Goal: Task Accomplishment & Management: Manage account settings

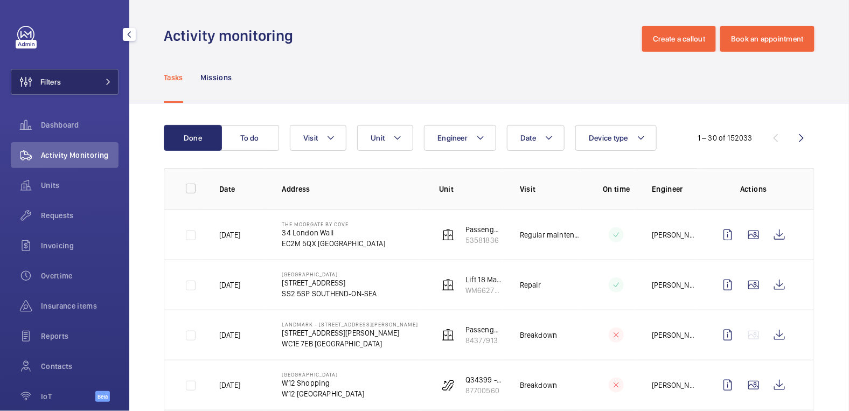
click at [76, 81] on button "Filters" at bounding box center [65, 82] width 108 height 26
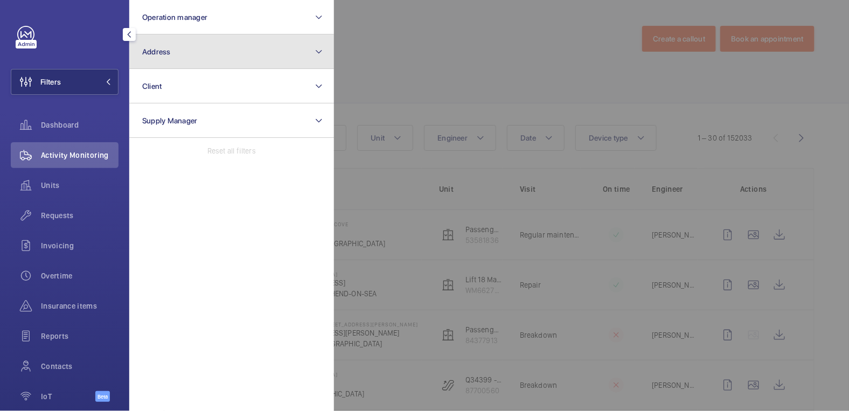
click at [175, 58] on button "Address" at bounding box center [231, 51] width 205 height 34
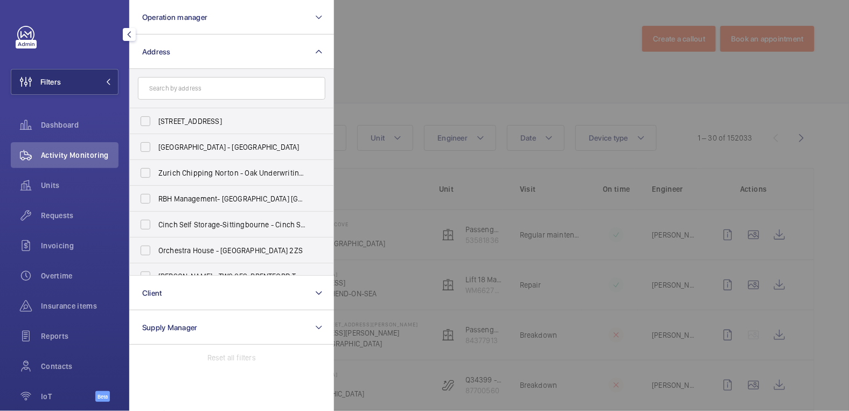
click at [611, 38] on div at bounding box center [758, 205] width 849 height 411
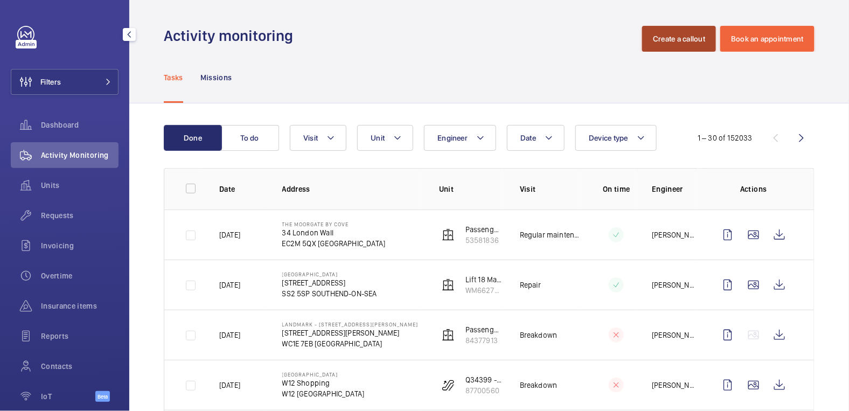
click at [654, 45] on button "Create a callout" at bounding box center [679, 39] width 74 height 26
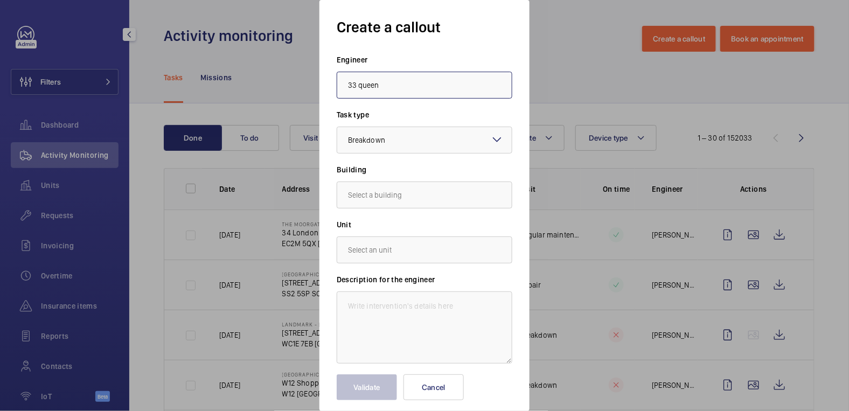
drag, startPoint x: 404, startPoint y: 84, endPoint x: 290, endPoint y: 83, distance: 113.6
click at [290, 83] on div "Create a callout Engineer 33 queen Task type Select a task type × Breakdown × B…" at bounding box center [424, 205] width 849 height 411
click at [410, 119] on mat-option "[PERSON_NAME]" at bounding box center [424, 117] width 174 height 26
type input "[PERSON_NAME]"
click at [393, 194] on input "text" at bounding box center [425, 194] width 176 height 27
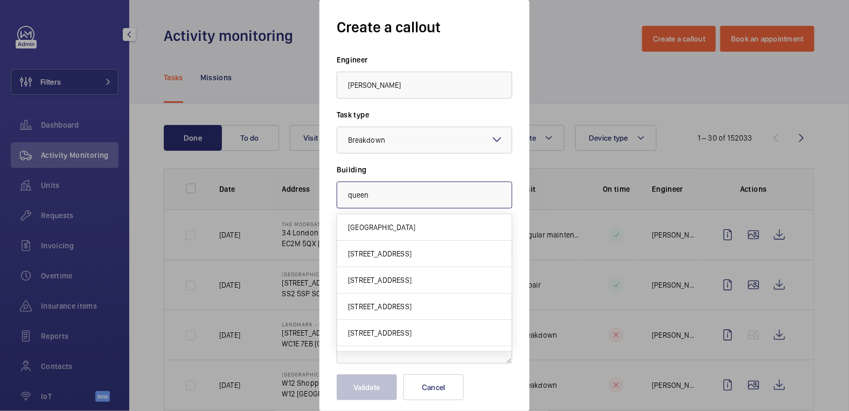
click at [345, 194] on input "queen" at bounding box center [425, 194] width 176 height 27
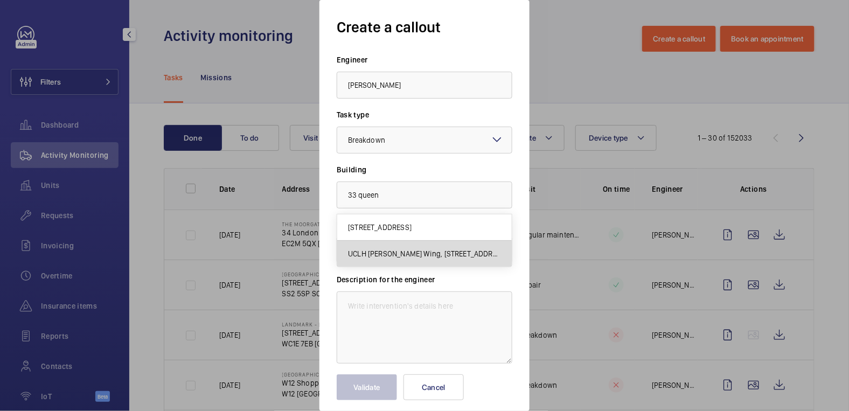
click at [389, 254] on span "UCLH [PERSON_NAME] Wing, [STREET_ADDRESS]" at bounding box center [424, 253] width 153 height 11
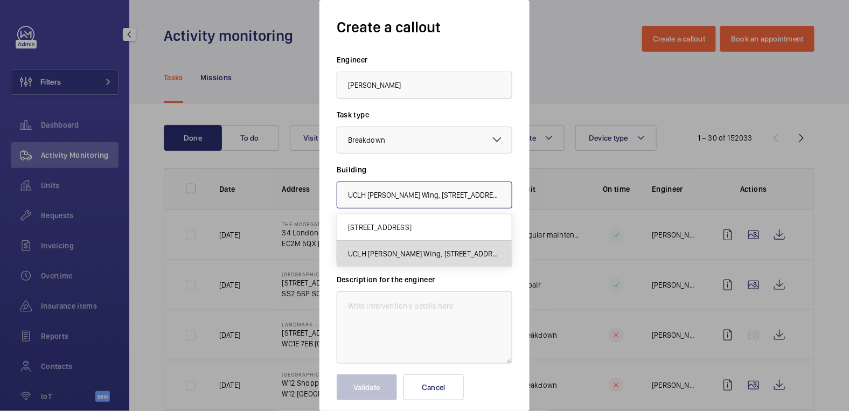
scroll to position [0, 39]
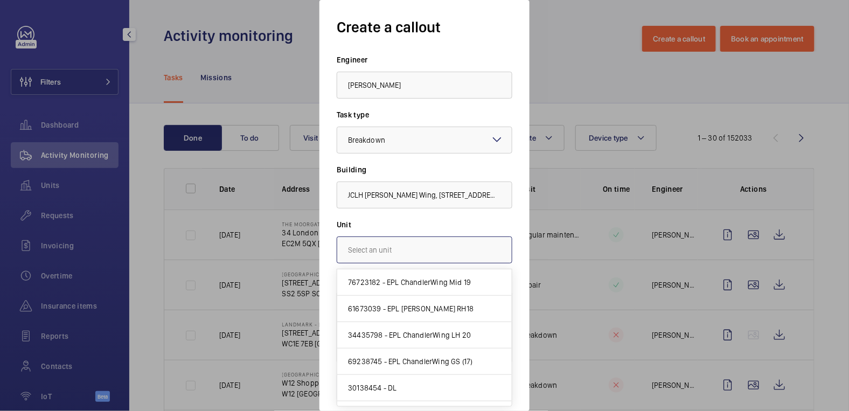
click at [400, 249] on input "text" at bounding box center [425, 249] width 176 height 27
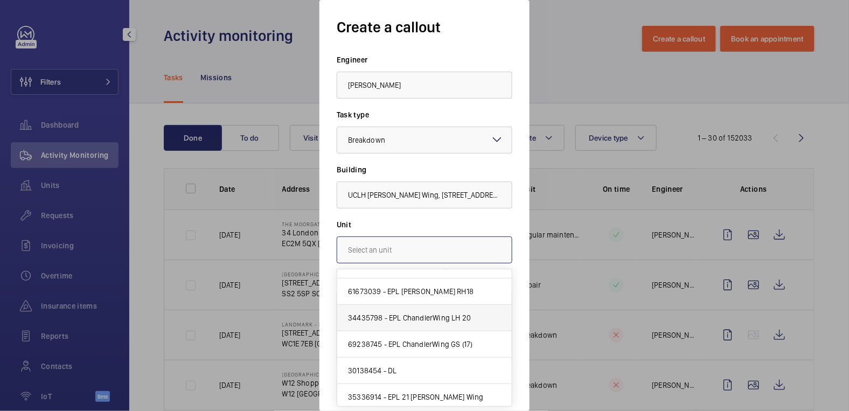
scroll to position [19, 0]
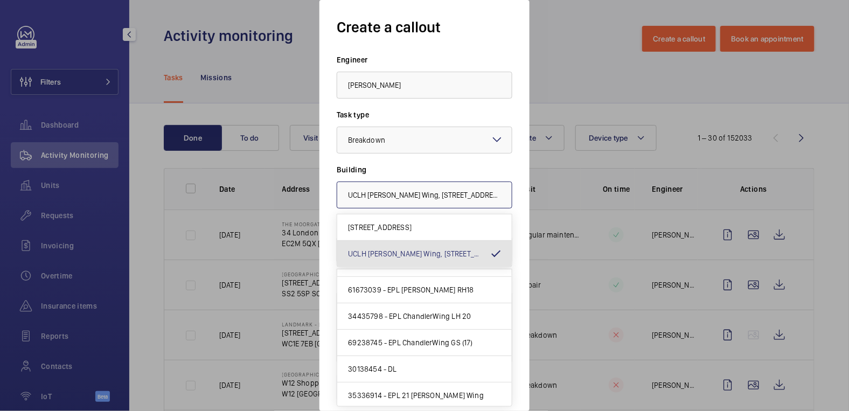
click at [403, 196] on input "UCLH [PERSON_NAME] Wing, [STREET_ADDRESS]" at bounding box center [425, 194] width 176 height 27
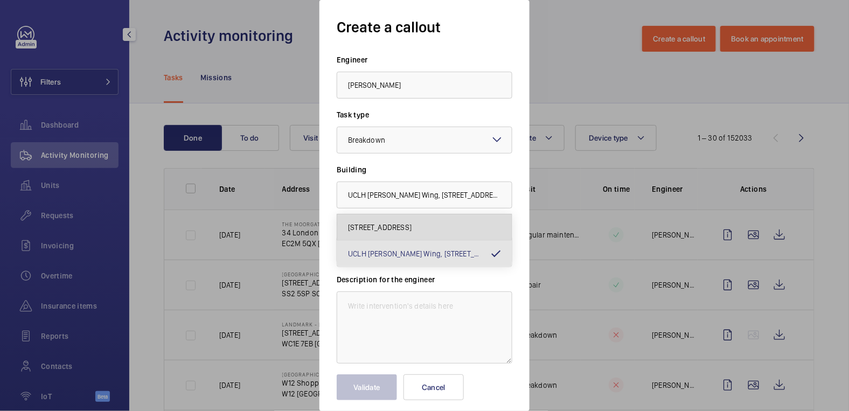
click at [401, 231] on span "[STREET_ADDRESS]" at bounding box center [380, 227] width 64 height 11
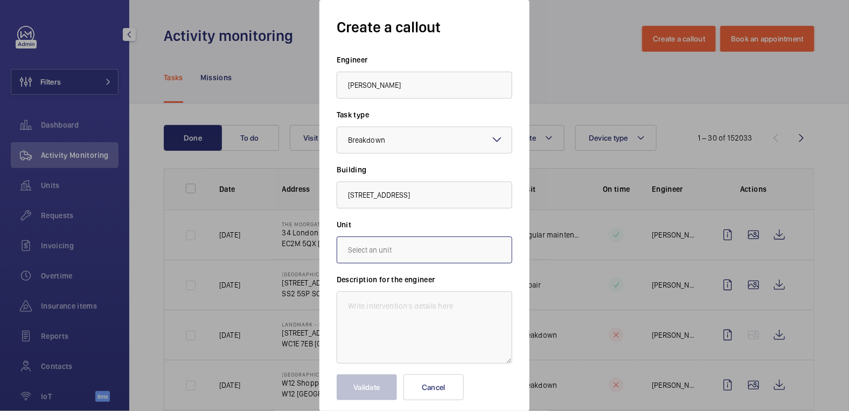
click at [385, 246] on input "text" at bounding box center [425, 249] width 176 height 27
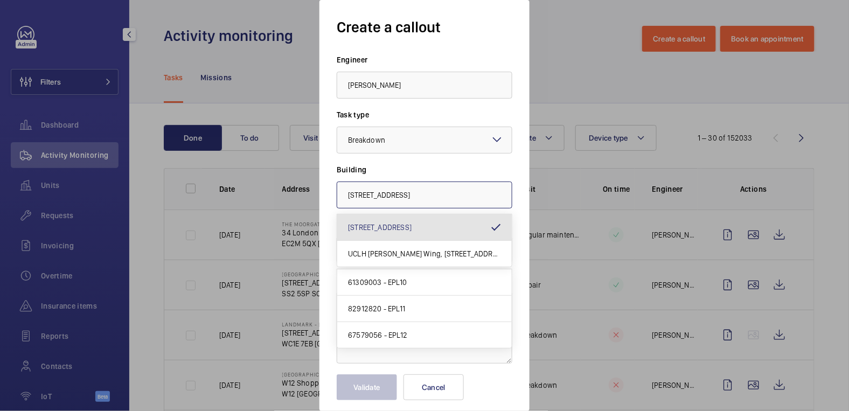
click at [407, 192] on input "[STREET_ADDRESS]" at bounding box center [425, 194] width 176 height 27
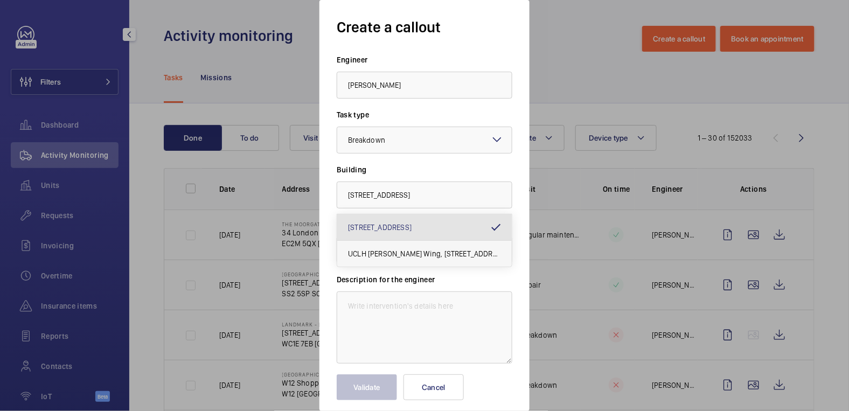
click at [432, 258] on mat-option "UCLH [PERSON_NAME] Wing, [STREET_ADDRESS]" at bounding box center [424, 254] width 174 height 26
type input "UCLH [PERSON_NAME] Wing, [STREET_ADDRESS]"
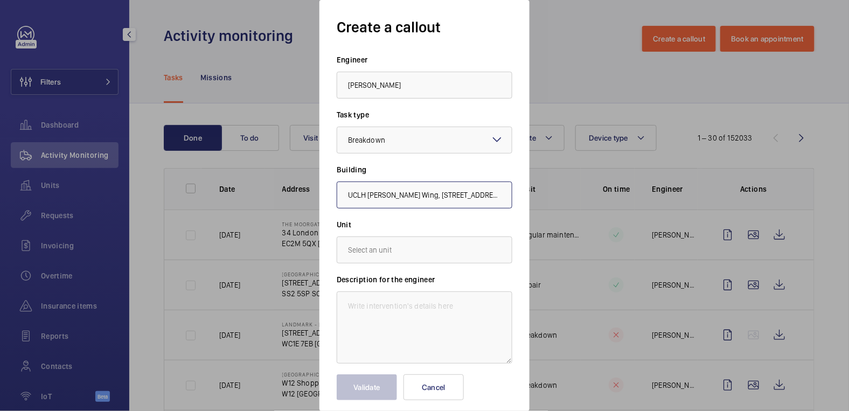
scroll to position [0, 39]
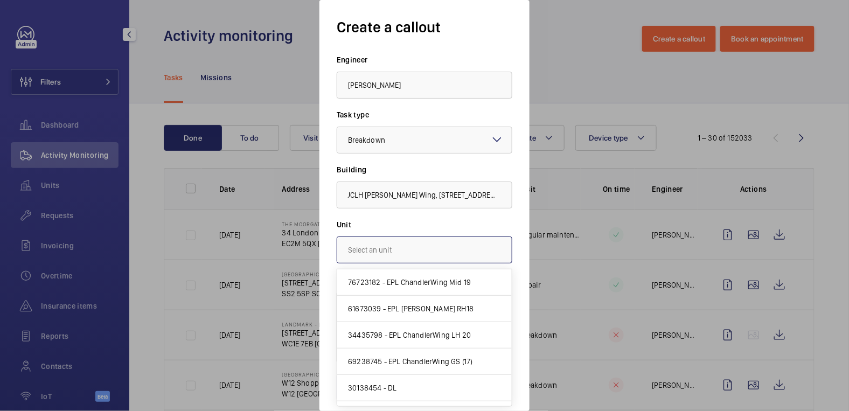
click at [440, 251] on input "text" at bounding box center [425, 249] width 176 height 27
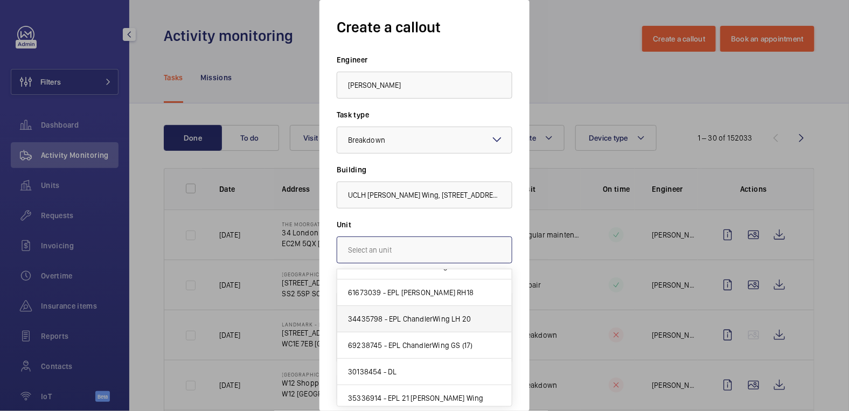
scroll to position [19, 0]
click at [467, 226] on label "Unit" at bounding box center [425, 224] width 176 height 11
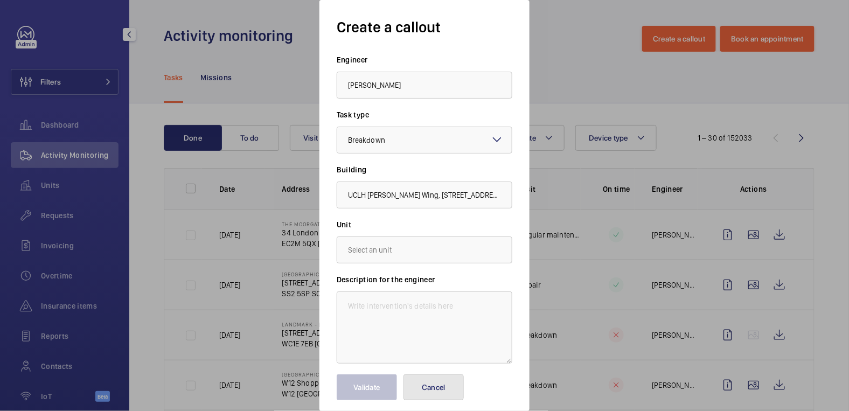
click at [437, 388] on button "Cancel" at bounding box center [433, 387] width 60 height 26
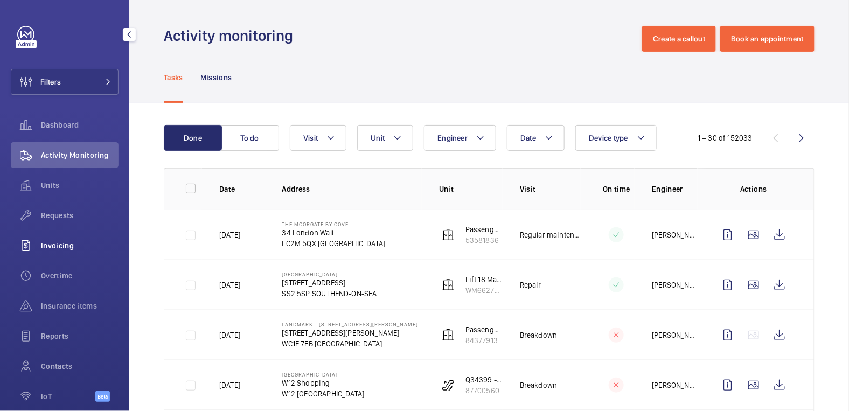
click at [44, 247] on span "Invoicing" at bounding box center [80, 245] width 78 height 11
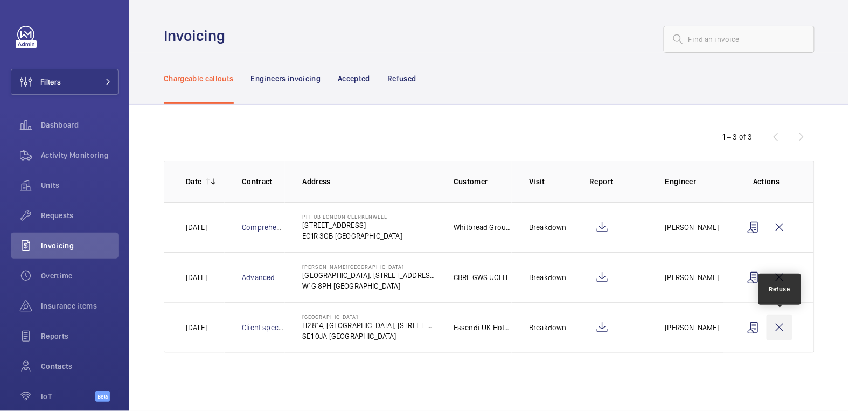
click at [775, 328] on wm-front-icon-button at bounding box center [779, 327] width 26 height 26
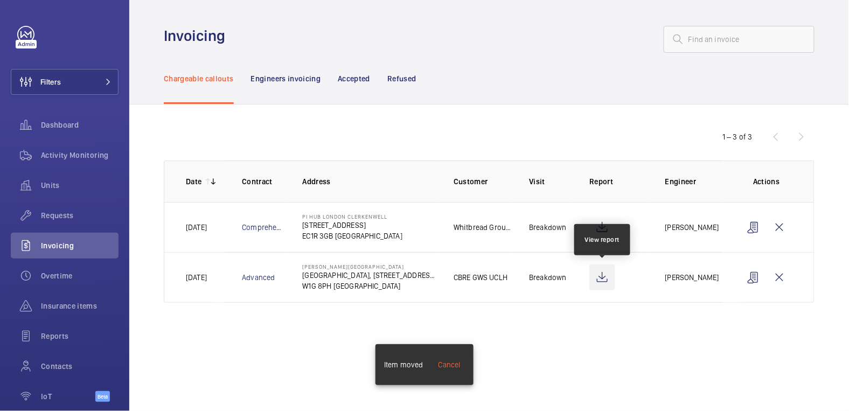
click at [600, 276] on wm-front-icon-button at bounding box center [602, 277] width 26 height 26
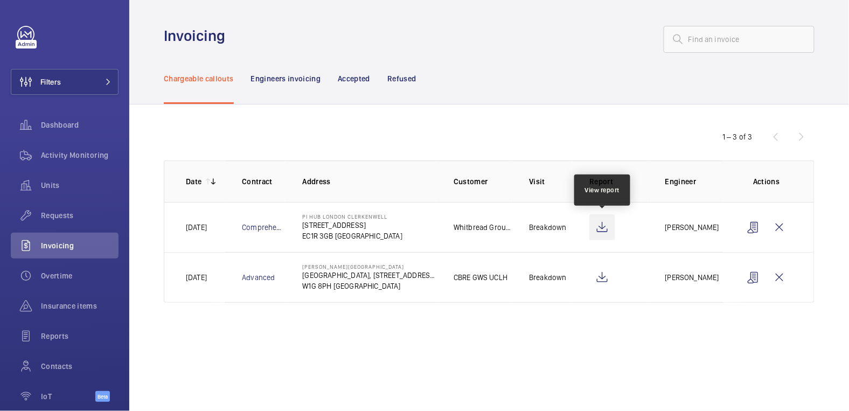
click at [603, 226] on wm-front-icon-button at bounding box center [602, 227] width 26 height 26
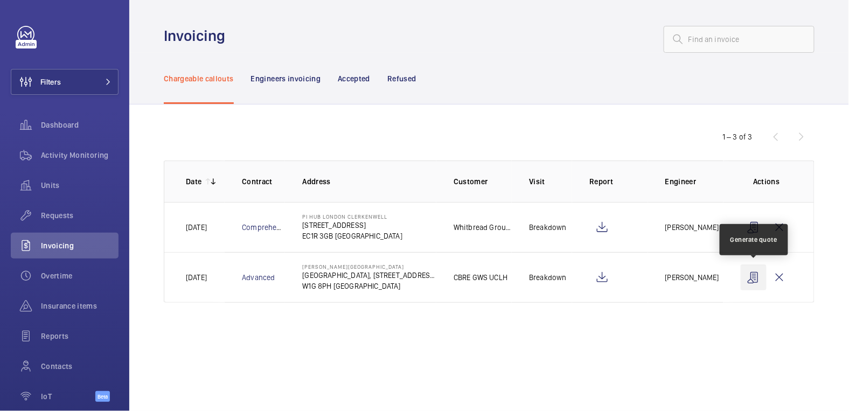
click at [755, 279] on wm-front-icon-button at bounding box center [753, 277] width 26 height 26
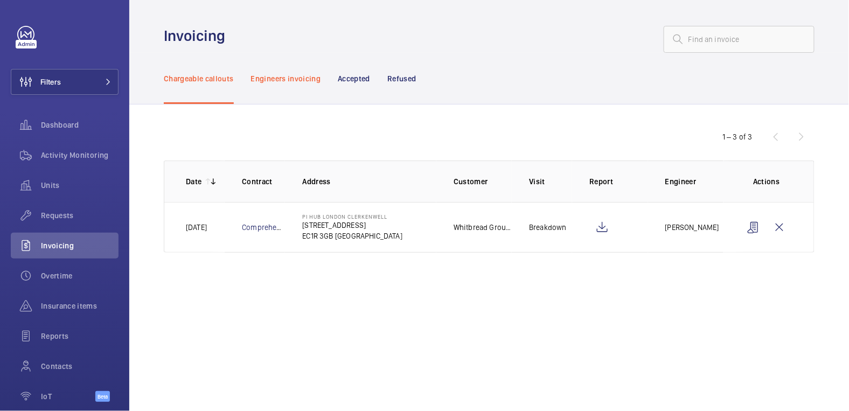
click at [293, 78] on p "Engineers invoicing" at bounding box center [286, 78] width 70 height 11
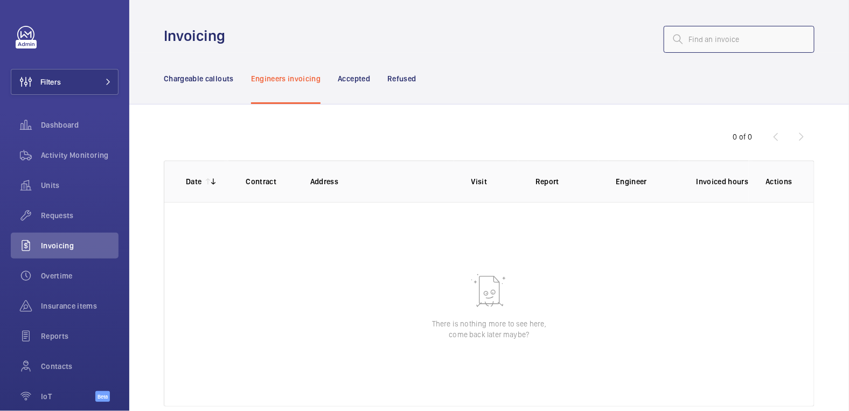
click at [725, 40] on input "text" at bounding box center [738, 39] width 151 height 27
type input "[PERSON_NAME]"
click at [404, 80] on p "Refused" at bounding box center [401, 78] width 29 height 11
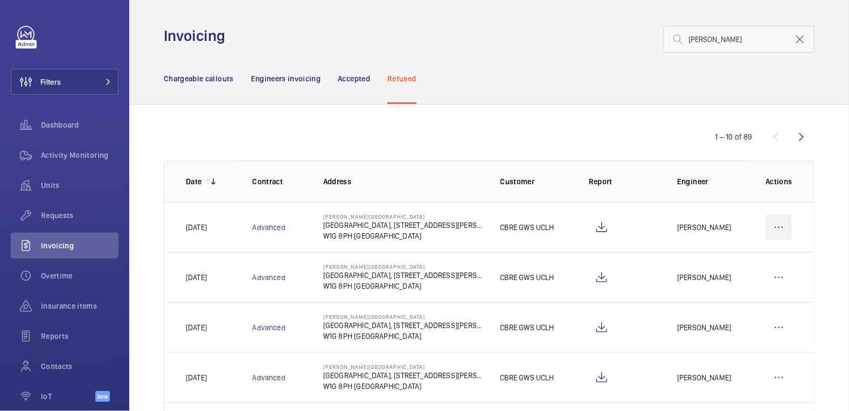
click at [767, 225] on wm-front-icon-button at bounding box center [779, 227] width 26 height 26
click at [731, 263] on p "Move to Engineers invoicing" at bounding box center [732, 260] width 96 height 11
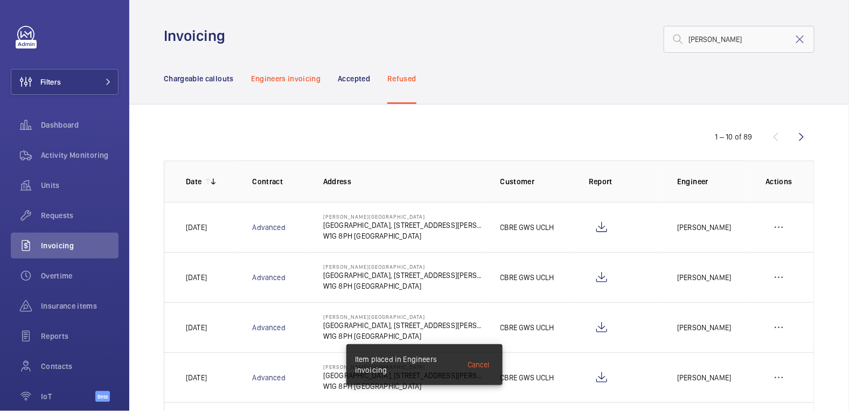
click at [290, 78] on p "Engineers invoicing" at bounding box center [286, 78] width 70 height 11
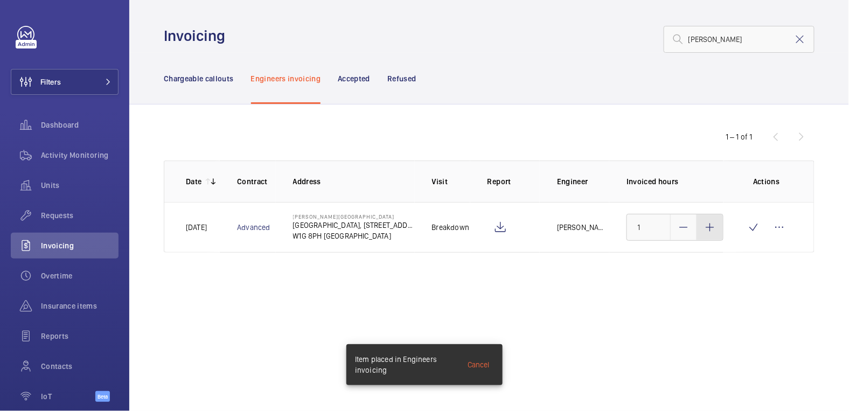
click at [710, 235] on div at bounding box center [710, 227] width 26 height 26
click at [710, 234] on div at bounding box center [710, 227] width 26 height 26
type input "3"
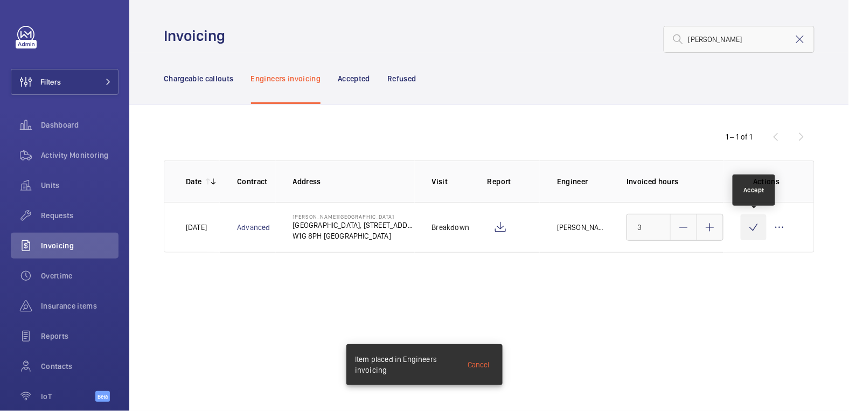
click at [751, 231] on wm-front-icon-button at bounding box center [753, 227] width 26 height 26
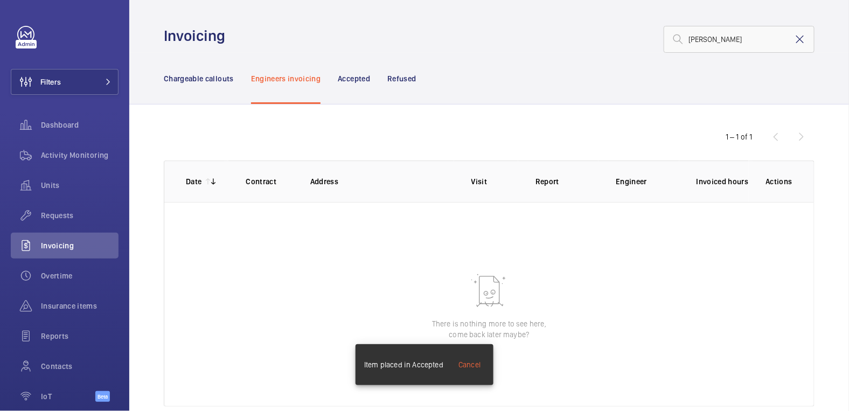
click at [794, 40] on mat-icon at bounding box center [799, 39] width 13 height 13
click at [229, 79] on p "Chargeable callouts" at bounding box center [199, 78] width 70 height 11
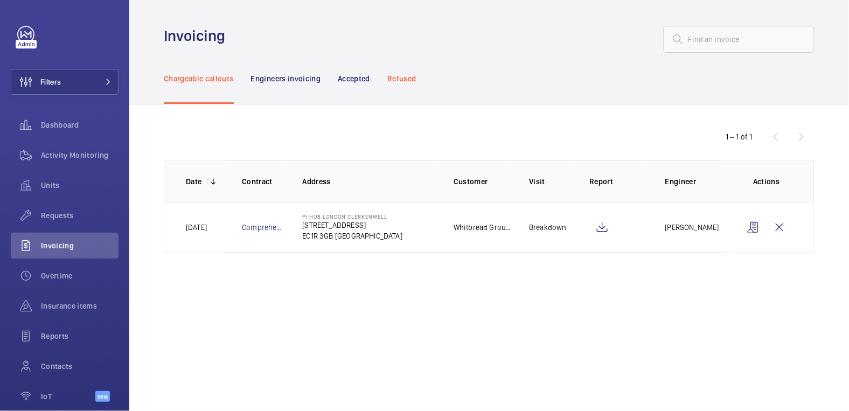
click at [411, 85] on div "Refused" at bounding box center [401, 78] width 29 height 51
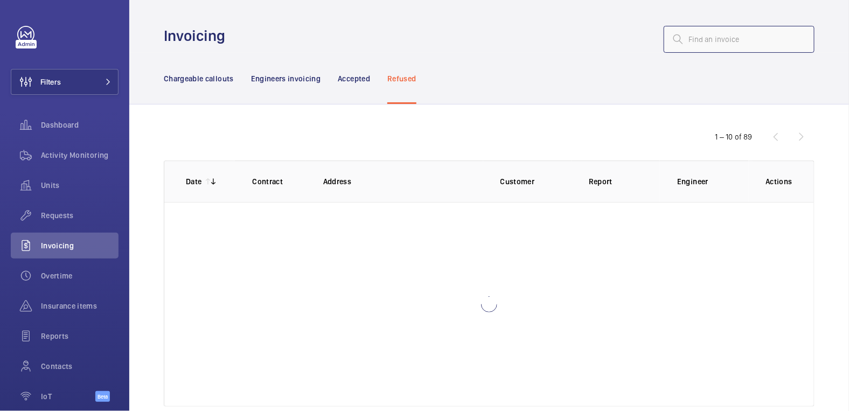
click at [710, 46] on input "text" at bounding box center [738, 39] width 151 height 27
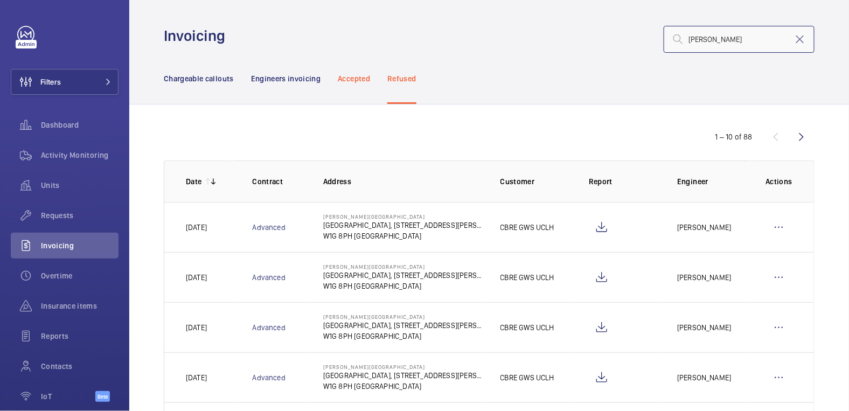
type input "[PERSON_NAME]"
click at [347, 75] on p "Accepted" at bounding box center [354, 78] width 32 height 11
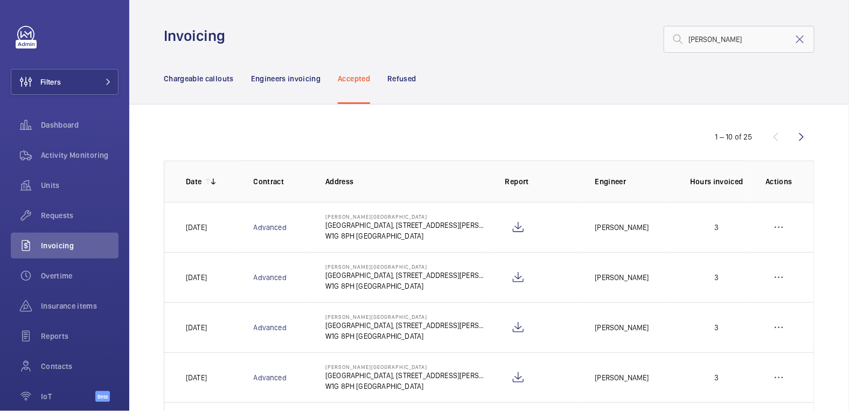
click at [795, 38] on mat-icon at bounding box center [799, 39] width 13 height 13
click at [212, 78] on p "Chargeable callouts" at bounding box center [199, 78] width 70 height 11
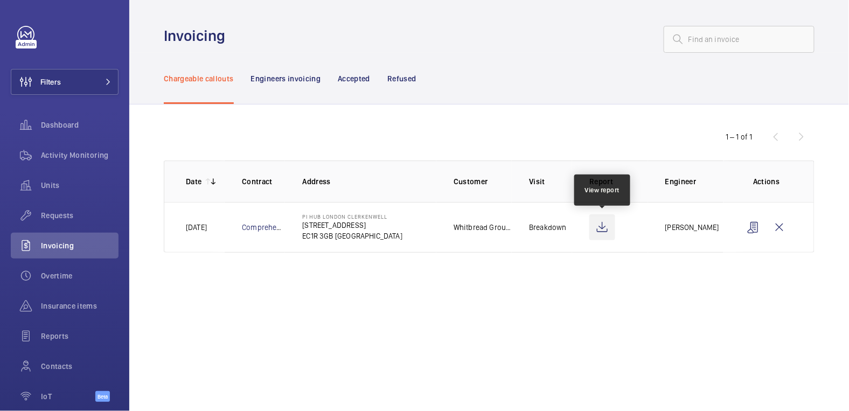
click at [598, 231] on wm-front-icon-button at bounding box center [602, 227] width 26 height 26
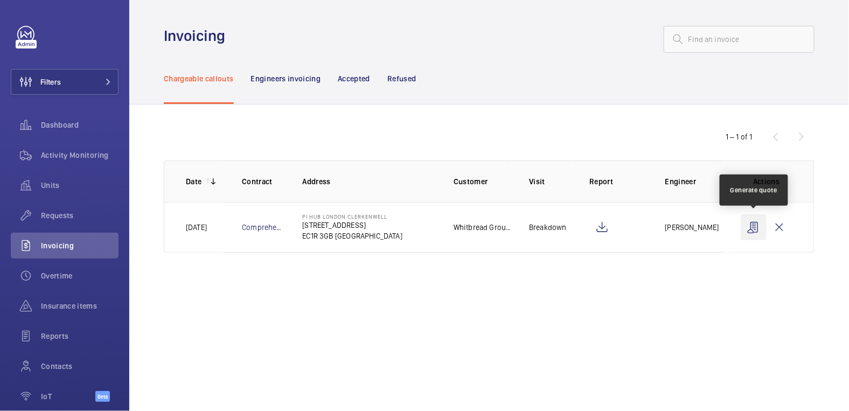
click at [756, 228] on wm-front-icon-button at bounding box center [753, 227] width 26 height 26
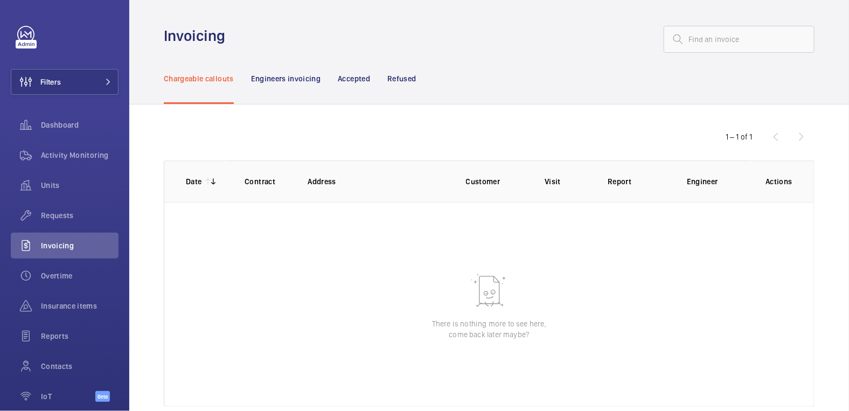
click at [409, 78] on p "Refused" at bounding box center [401, 78] width 29 height 11
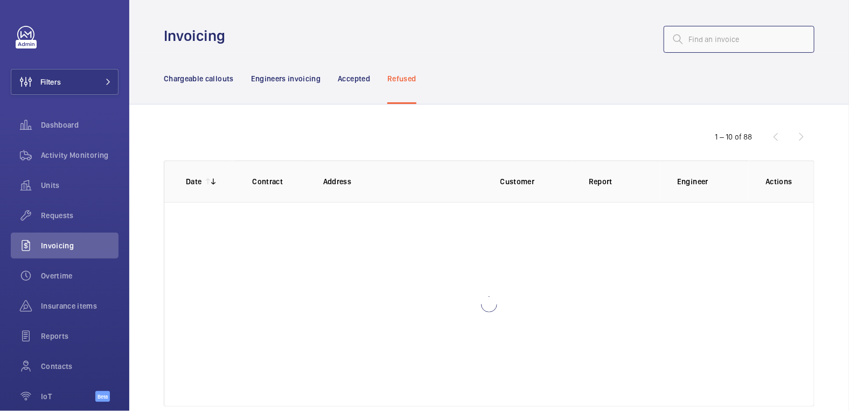
click at [710, 39] on input "text" at bounding box center [738, 39] width 151 height 27
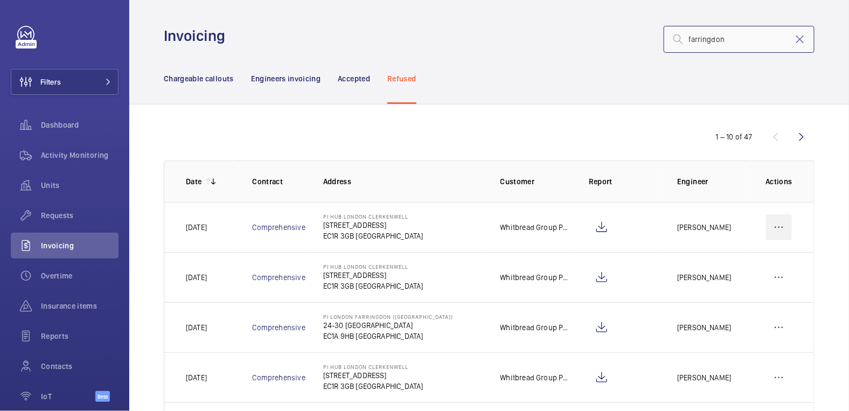
type input "farringdon"
click at [772, 221] on wm-front-icon-button at bounding box center [779, 227] width 26 height 26
click at [758, 255] on p "Move to Engineers invoicing" at bounding box center [732, 260] width 96 height 11
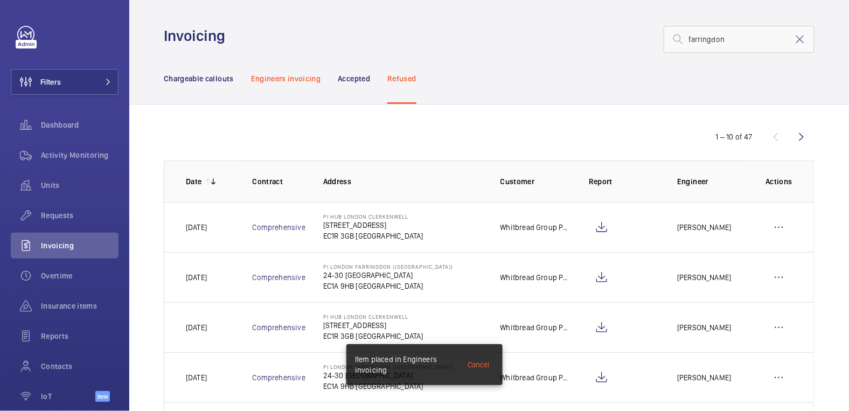
click at [289, 81] on p "Engineers invoicing" at bounding box center [286, 78] width 70 height 11
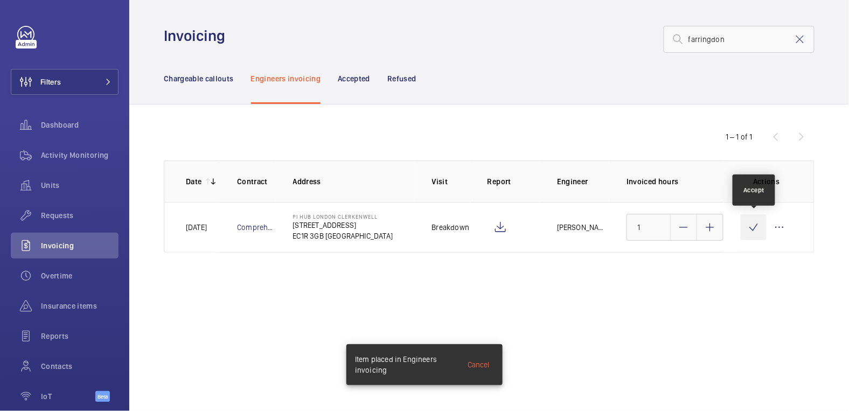
click at [753, 230] on wm-front-icon-button at bounding box center [753, 227] width 26 height 26
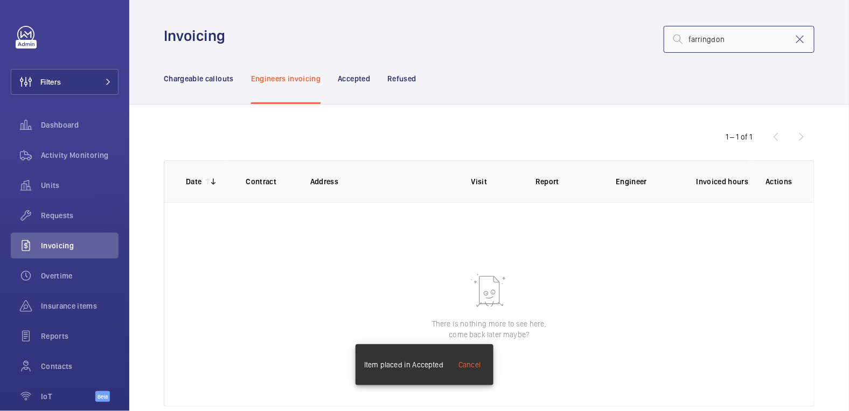
click at [795, 32] on input "farringdon" at bounding box center [738, 39] width 151 height 27
click at [793, 34] on mat-icon at bounding box center [799, 39] width 13 height 13
click at [212, 81] on p "Chargeable callouts" at bounding box center [199, 78] width 70 height 11
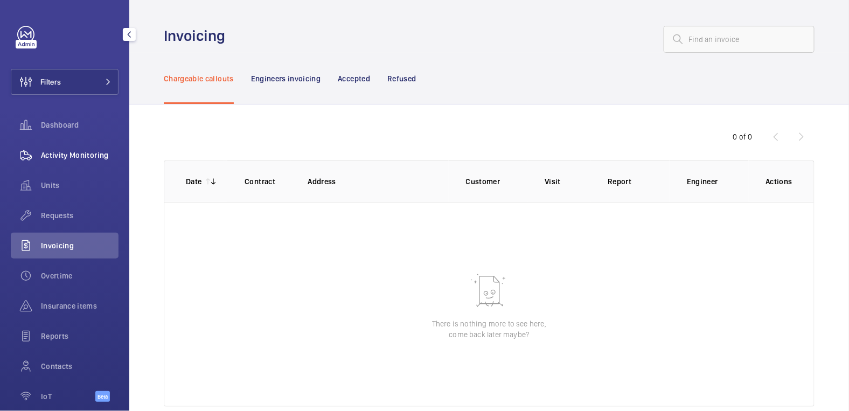
click at [68, 157] on span "Activity Monitoring" at bounding box center [80, 155] width 78 height 11
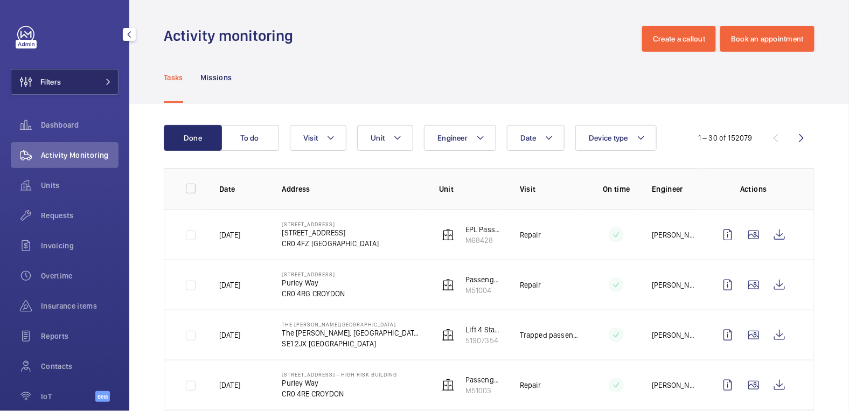
click at [91, 89] on button "Filters" at bounding box center [65, 82] width 108 height 26
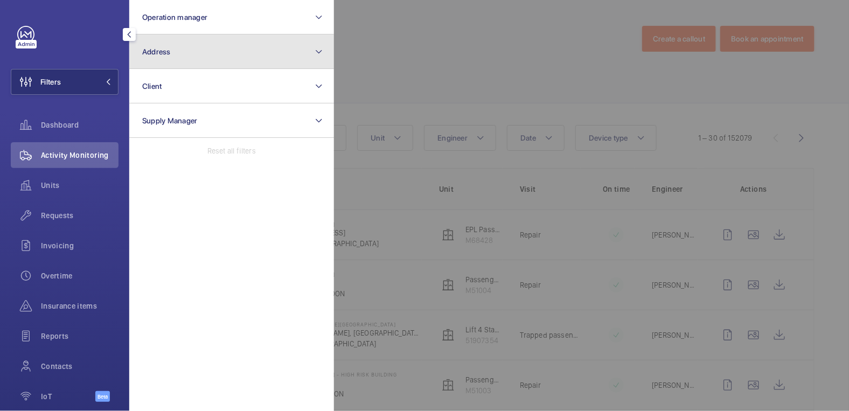
click at [210, 58] on button "Address" at bounding box center [231, 51] width 205 height 34
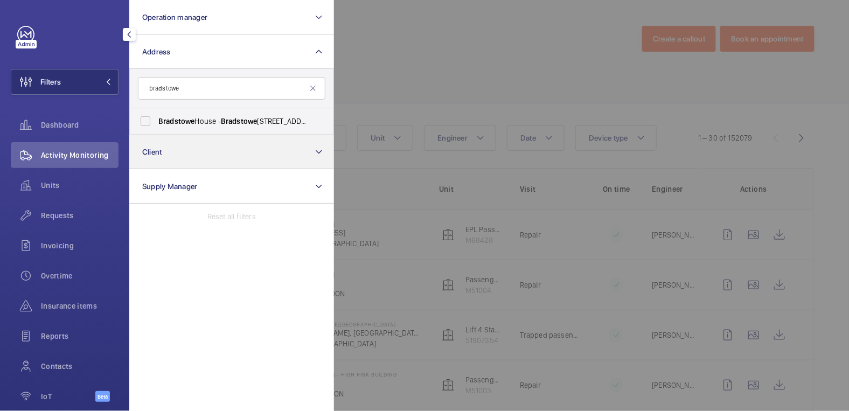
type input "bradstowe"
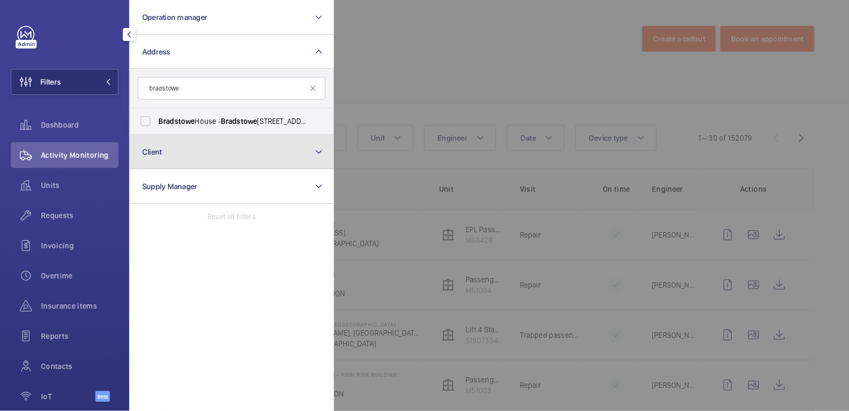
click at [229, 135] on button "Client" at bounding box center [231, 152] width 205 height 34
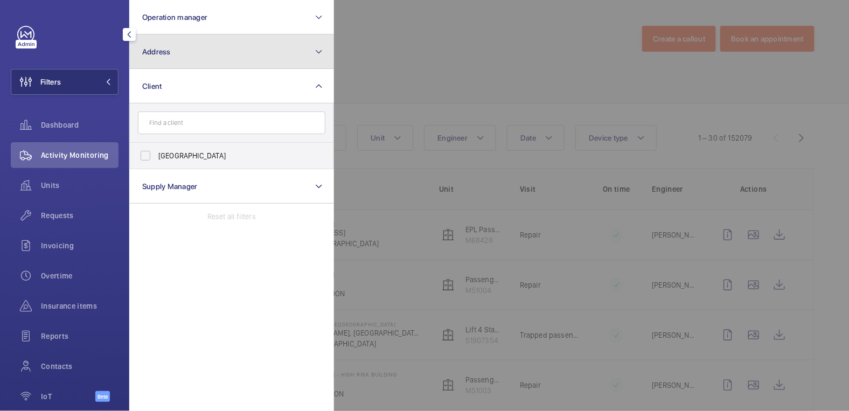
click at [195, 49] on button "Address" at bounding box center [231, 51] width 205 height 34
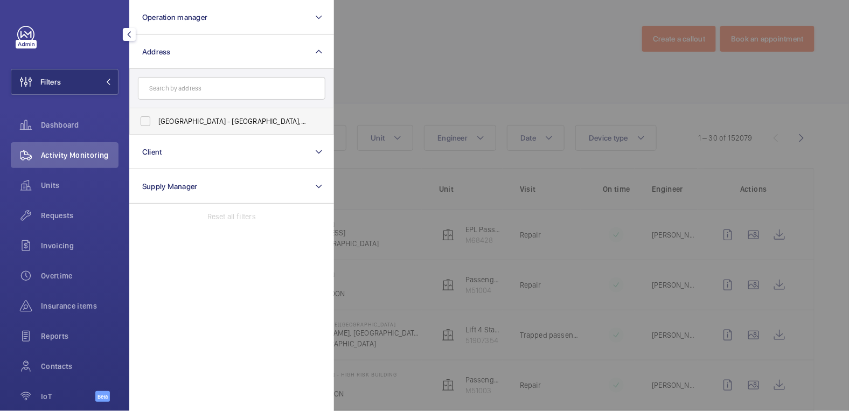
click at [184, 117] on span "[GEOGRAPHIC_DATA] - [GEOGRAPHIC_DATA], [GEOGRAPHIC_DATA] HA1 1EH" at bounding box center [232, 121] width 148 height 11
click at [156, 117] on input "[GEOGRAPHIC_DATA] - [GEOGRAPHIC_DATA], [GEOGRAPHIC_DATA] HA1 1EH" at bounding box center [146, 121] width 22 height 22
checkbox input "true"
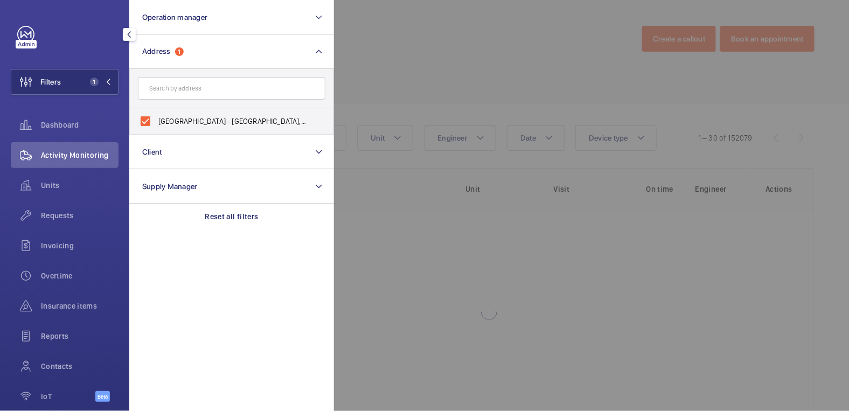
click at [419, 77] on div at bounding box center [758, 205] width 849 height 411
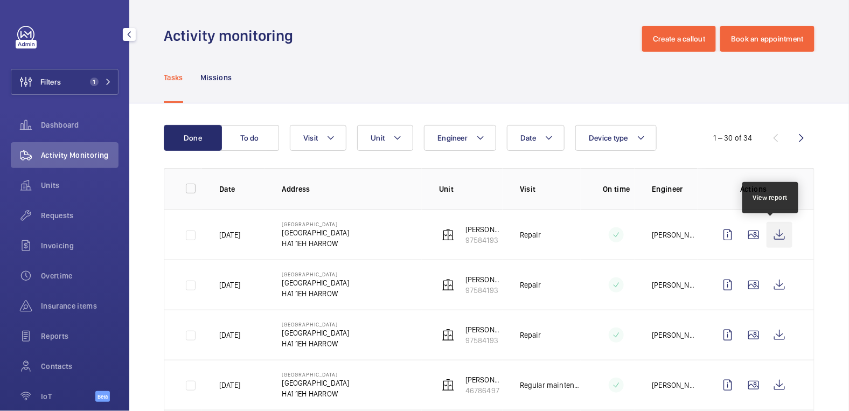
click at [775, 233] on wm-front-icon-button at bounding box center [779, 235] width 26 height 26
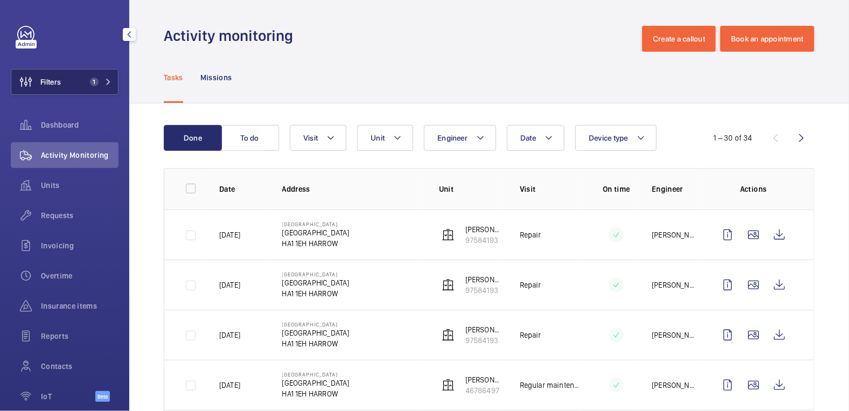
click at [73, 80] on button "Filters 1" at bounding box center [65, 82] width 108 height 26
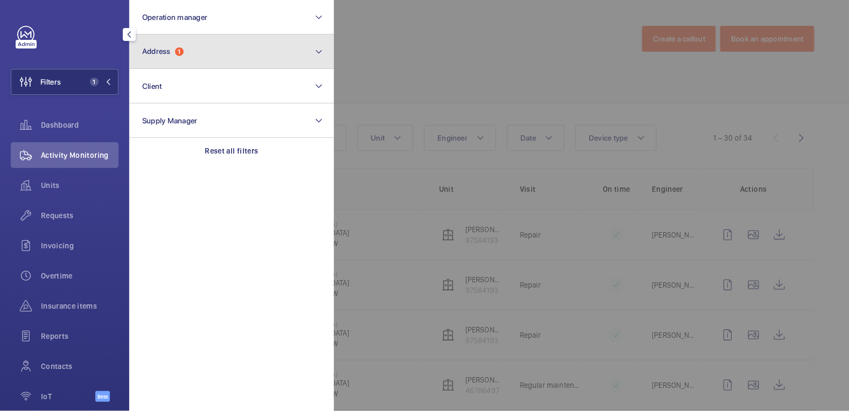
click at [201, 50] on button "Address 1" at bounding box center [231, 51] width 205 height 34
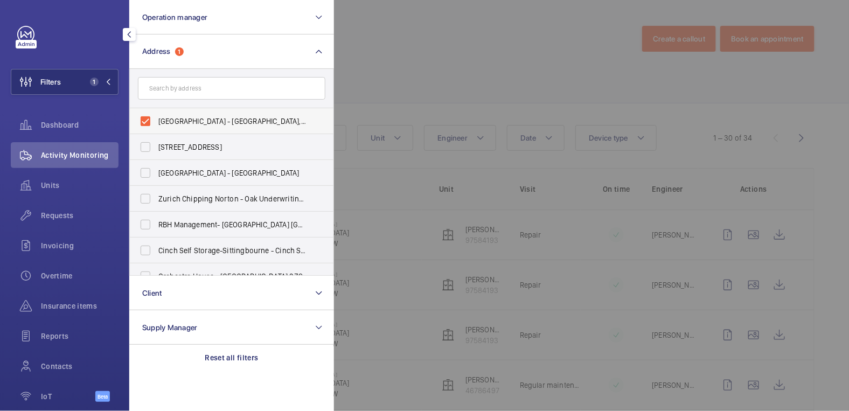
click at [195, 121] on span "[GEOGRAPHIC_DATA] - [GEOGRAPHIC_DATA], [GEOGRAPHIC_DATA] HA1 1EH" at bounding box center [232, 121] width 148 height 11
click at [156, 121] on input "[GEOGRAPHIC_DATA] - [GEOGRAPHIC_DATA], [GEOGRAPHIC_DATA] HA1 1EH" at bounding box center [146, 121] width 22 height 22
checkbox input "false"
click at [437, 45] on div at bounding box center [758, 205] width 849 height 411
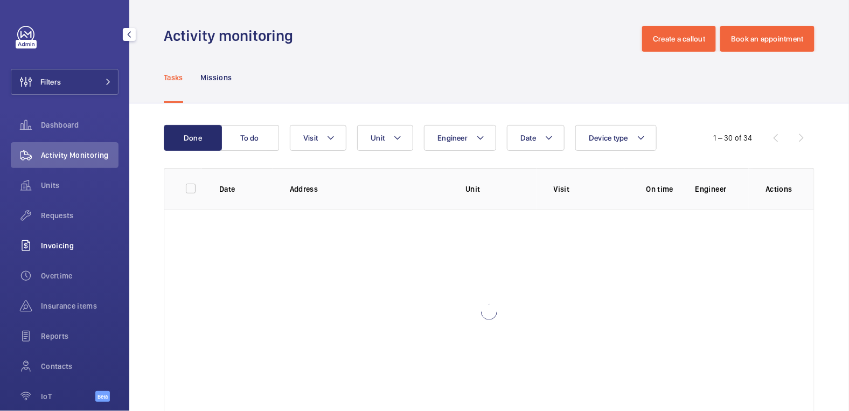
click at [59, 237] on div "Invoicing" at bounding box center [65, 246] width 108 height 26
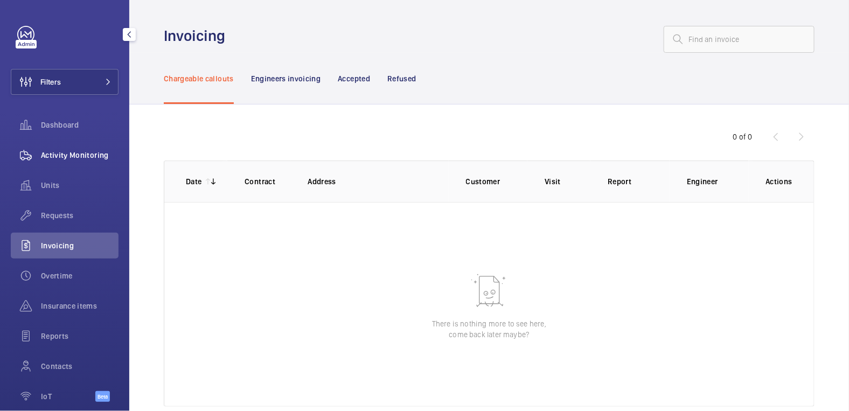
click at [66, 159] on span "Activity Monitoring" at bounding box center [80, 155] width 78 height 11
